Goal: Information Seeking & Learning: Learn about a topic

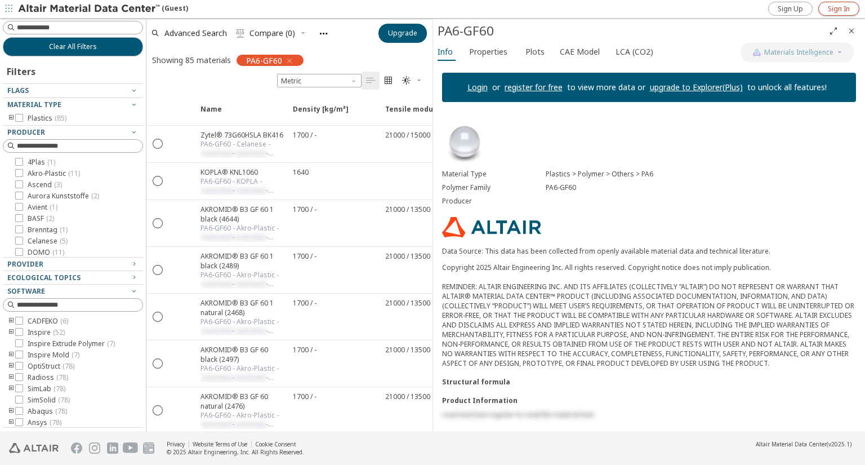
click at [832, 7] on span "Sign In" at bounding box center [839, 9] width 22 height 9
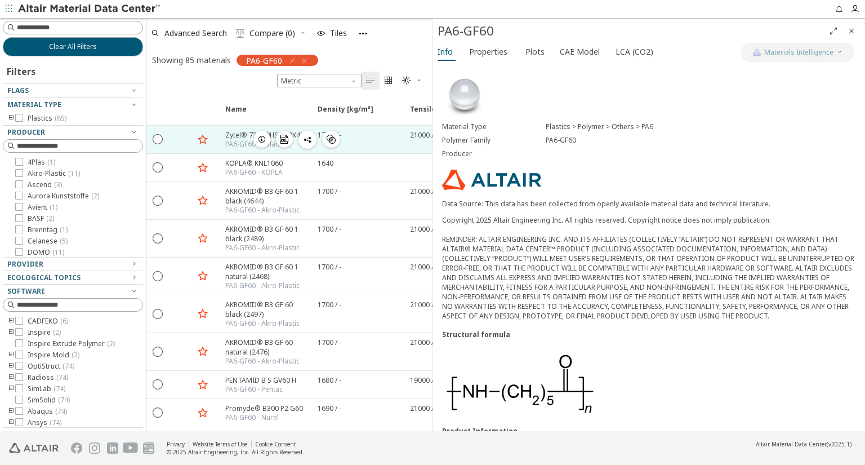
click at [242, 140] on div "PA6-GF60 - Celanese" at bounding box center [266, 144] width 83 height 9
click at [259, 140] on icon "button" at bounding box center [261, 139] width 9 height 9
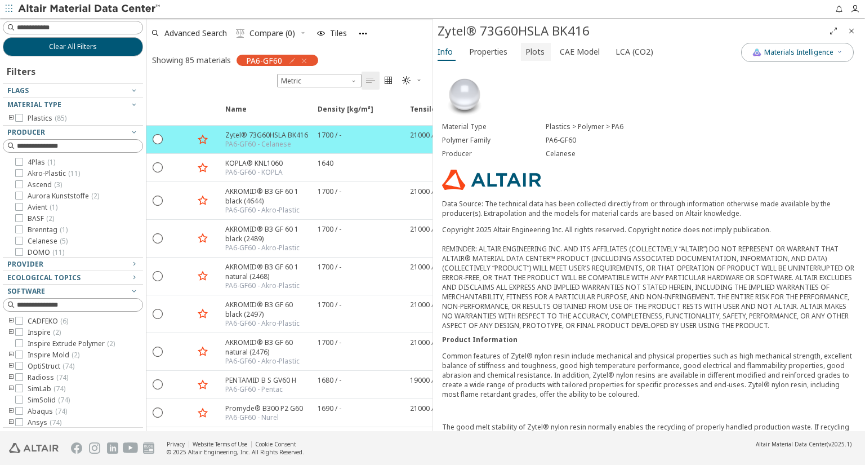
click at [536, 50] on span "Plots" at bounding box center [535, 52] width 19 height 18
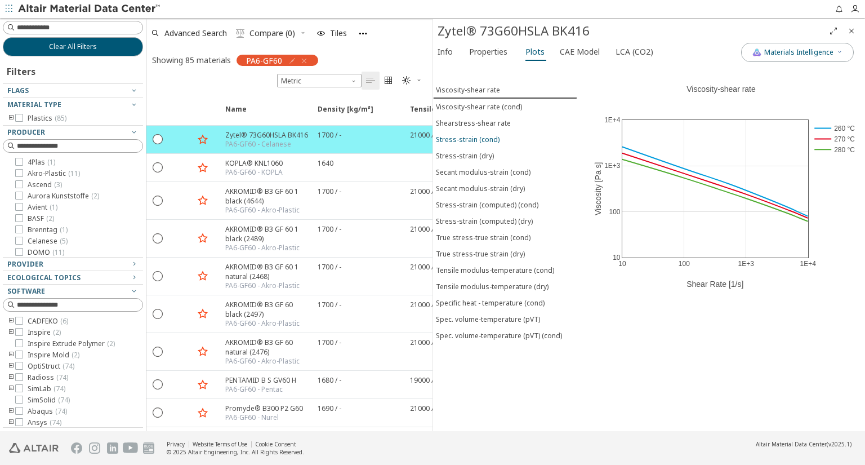
click at [481, 136] on div "Stress-strain (cond)" at bounding box center [468, 140] width 64 height 10
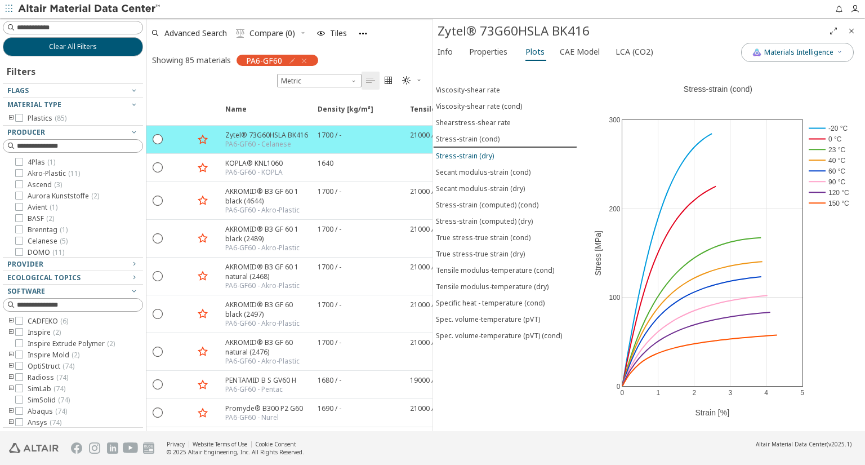
click at [476, 151] on div "Stress-strain (dry)" at bounding box center [465, 156] width 58 height 10
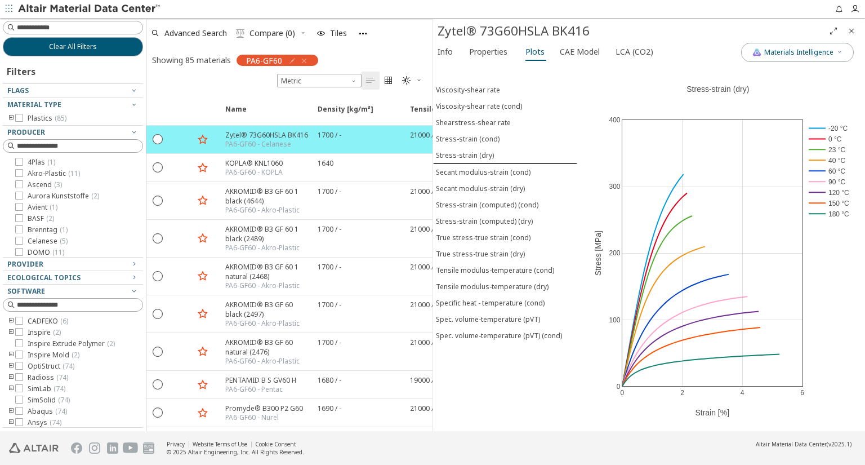
click at [653, 50] on div "Info Properties Plots CAE Model LCA (CO2)" at bounding box center [587, 53] width 308 height 21
click at [641, 52] on span "LCA (CO2)" at bounding box center [635, 52] width 38 height 18
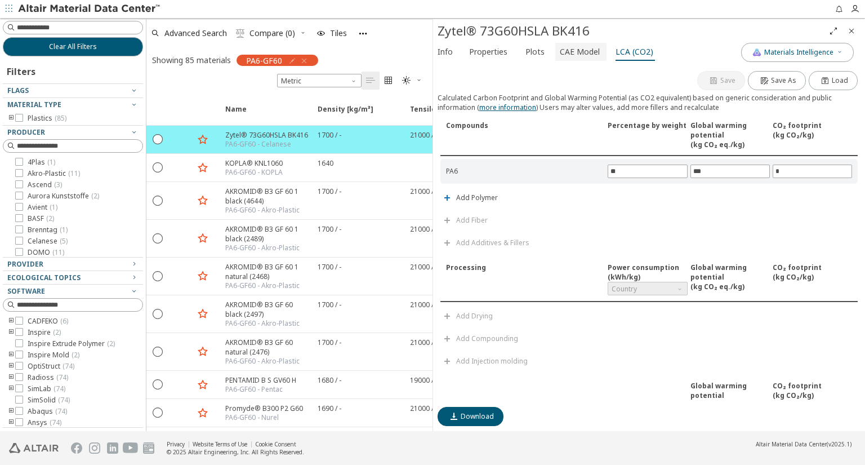
click at [580, 56] on span "CAE Model" at bounding box center [580, 52] width 40 height 18
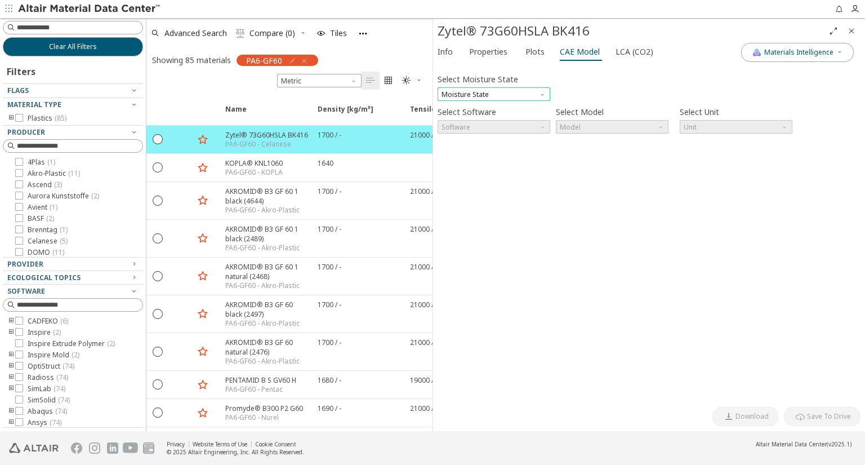
click at [529, 99] on span "Moisture State" at bounding box center [494, 94] width 113 height 14
click at [511, 119] on span "Conditioned" at bounding box center [494, 121] width 104 height 8
click at [522, 100] on span "Conditioned" at bounding box center [494, 94] width 113 height 14
click at [502, 114] on button "Conditioned" at bounding box center [494, 121] width 113 height 14
click at [515, 92] on span "Conditioned" at bounding box center [494, 94] width 113 height 14
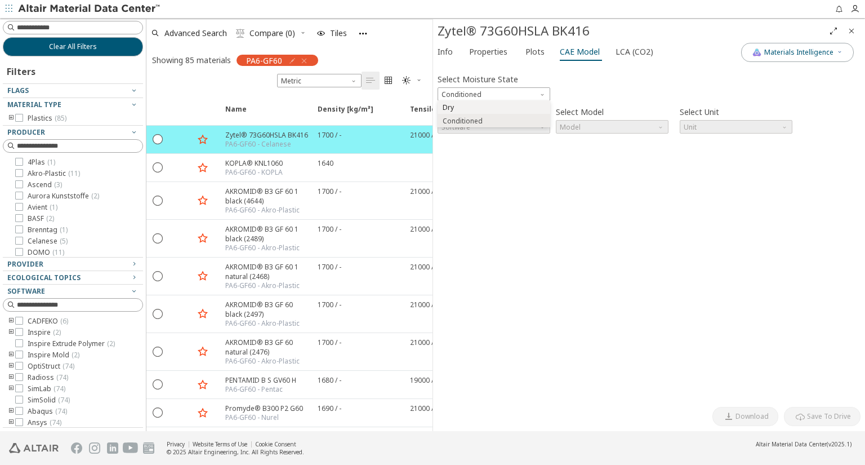
click at [485, 103] on button "Dry" at bounding box center [494, 107] width 113 height 14
click at [536, 128] on span "Software" at bounding box center [494, 127] width 113 height 14
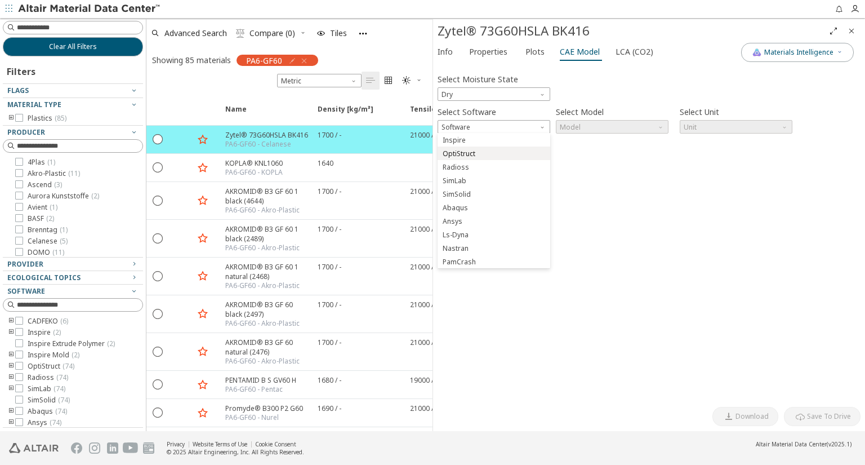
click at [510, 158] on button "OptiStruct" at bounding box center [494, 153] width 113 height 14
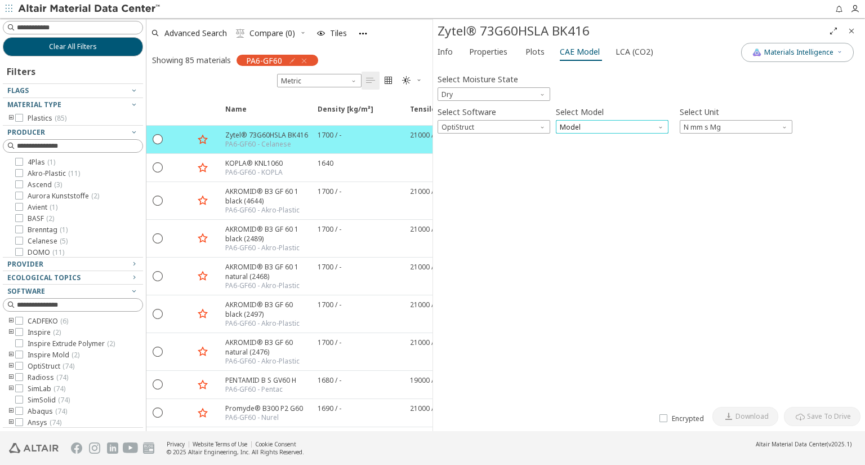
click at [607, 124] on span "Model" at bounding box center [612, 127] width 113 height 14
click at [587, 153] on span "MatS1" at bounding box center [612, 154] width 104 height 8
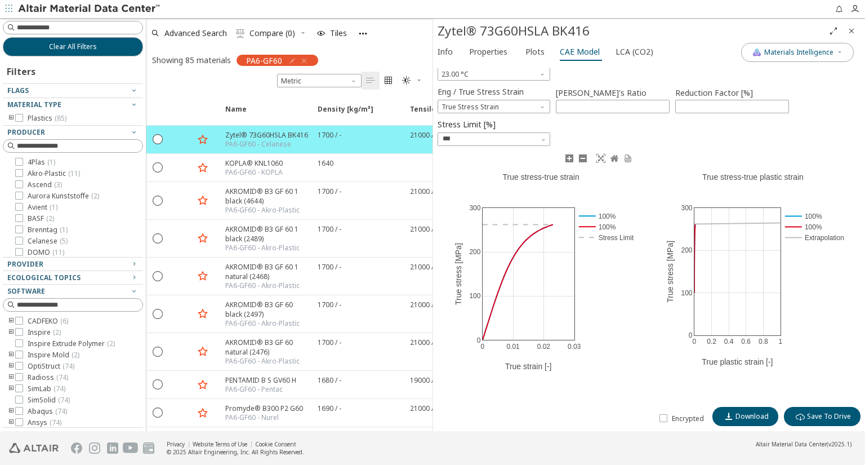
scroll to position [126, 0]
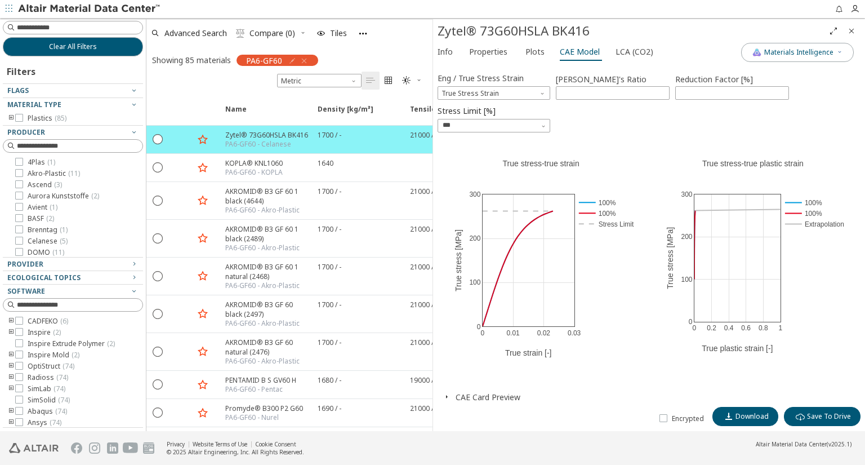
click at [503, 396] on button "CAE Card Preview" at bounding box center [488, 396] width 65 height 11
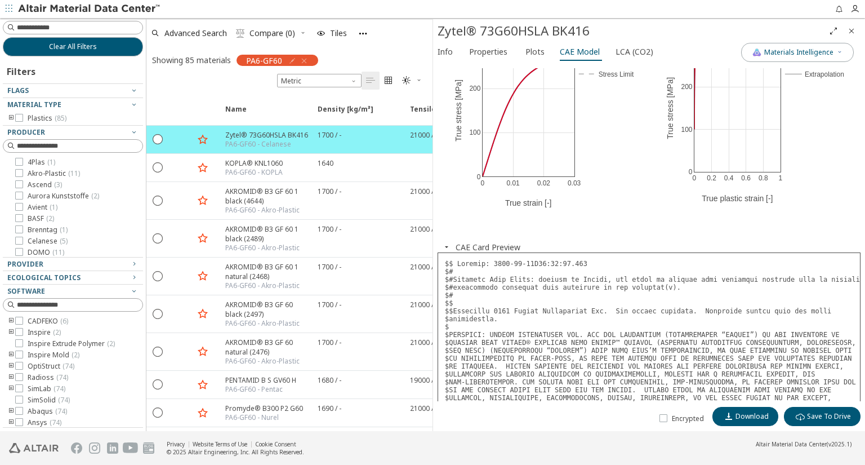
scroll to position [282, 0]
